Goal: Register for event/course

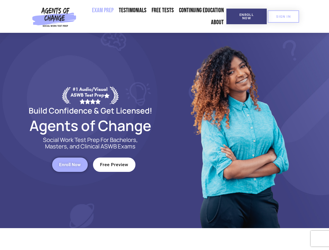
click at [165, 125] on div at bounding box center [239, 131] width 149 height 196
click at [247, 16] on span "Enroll Now" at bounding box center [247, 16] width 24 height 7
click at [284, 16] on span "SIGN IN" at bounding box center [283, 16] width 15 height 3
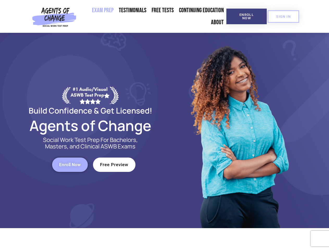
click at [70, 165] on span "Enroll Now" at bounding box center [70, 165] width 22 height 4
click at [114, 165] on span "Free Preview" at bounding box center [114, 165] width 28 height 4
